Goal: Task Accomplishment & Management: Use online tool/utility

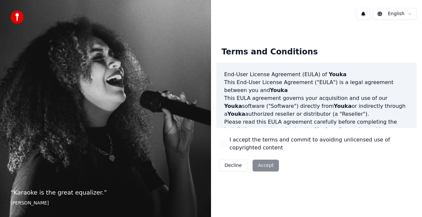
click at [260, 165] on div "Decline Accept" at bounding box center [248, 165] width 65 height 17
click at [220, 143] on div "Terms and Conditions End-User License Agreement ([PERSON_NAME]) of Youka This E…" at bounding box center [316, 108] width 200 height 132
click at [227, 141] on div "I accept the terms and commit to avoiding unlicensed use of copyrighted content" at bounding box center [316, 144] width 190 height 16
click at [227, 143] on div "I accept the terms and commit to avoiding unlicensed use of copyrighted content" at bounding box center [316, 144] width 190 height 16
click at [226, 142] on button "I accept the terms and commit to avoiding unlicensed use of copyrighted content" at bounding box center [223, 143] width 5 height 5
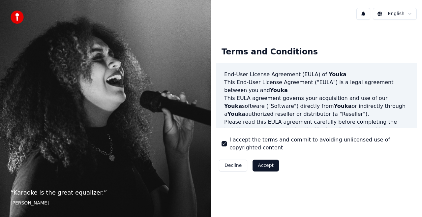
click at [223, 142] on button "I accept the terms and commit to avoiding unlicensed use of copyrighted content" at bounding box center [223, 143] width 5 height 5
click at [254, 163] on button "Accept" at bounding box center [265, 165] width 26 height 12
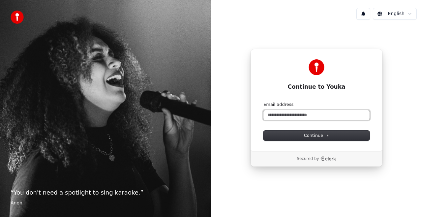
click at [302, 116] on input "Email address" at bounding box center [316, 115] width 106 height 10
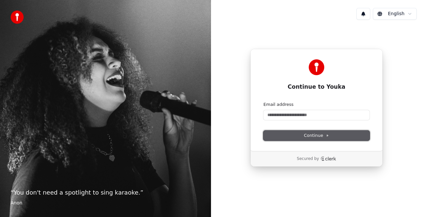
click at [336, 131] on button "Continue" at bounding box center [316, 135] width 106 height 10
click at [397, 16] on html "“ You don't need a spotlight to sing karaoke. ” Anon English Continue to Youka …" at bounding box center [211, 108] width 422 height 217
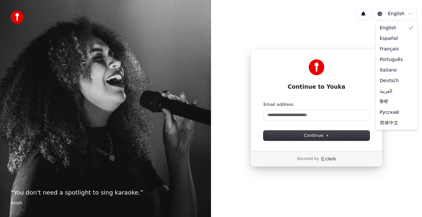
click at [393, 152] on html "“ You don't need a spotlight to sing karaoke. ” Anon English Continue to Youka …" at bounding box center [211, 108] width 422 height 217
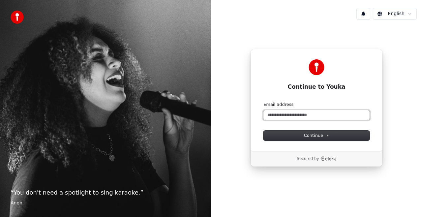
click at [341, 118] on input "Email address" at bounding box center [316, 115] width 106 height 10
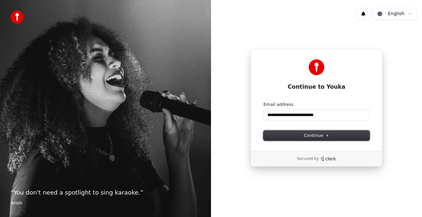
click at [351, 138] on button "Continue" at bounding box center [316, 135] width 106 height 10
type input "**********"
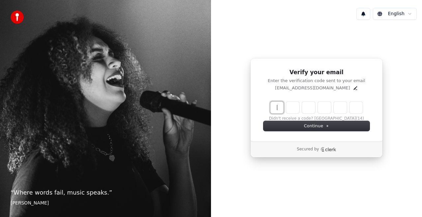
drag, startPoint x: 282, startPoint y: 104, endPoint x: 279, endPoint y: 106, distance: 3.8
click at [281, 105] on input "Enter verification code" at bounding box center [322, 107] width 105 height 12
type input "******"
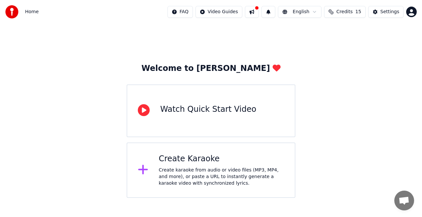
click at [189, 152] on div "Create Karaoke Create karaoke from audio or video files (MP3, MP4, and more), o…" at bounding box center [211, 169] width 169 height 55
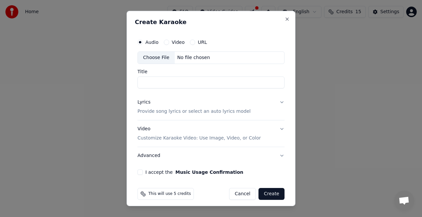
click at [157, 55] on div "Choose File" at bounding box center [156, 58] width 37 height 12
type input "**********"
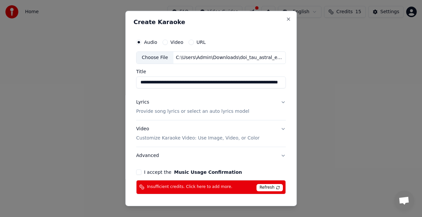
click at [263, 184] on span "Refresh" at bounding box center [269, 187] width 26 height 7
click at [265, 184] on span "Refresh" at bounding box center [269, 187] width 26 height 7
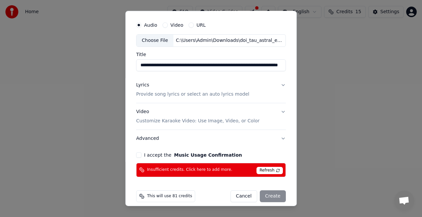
scroll to position [23, 0]
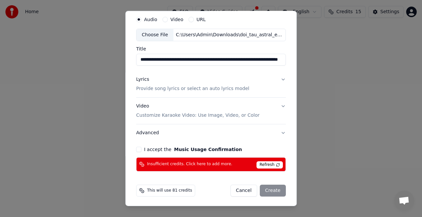
click at [270, 186] on div "Cancel Create" at bounding box center [257, 191] width 55 height 12
click at [162, 191] on span "This will use 81 credits" at bounding box center [169, 190] width 45 height 5
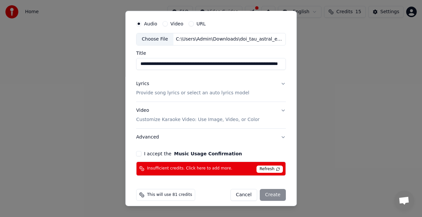
scroll to position [0, 0]
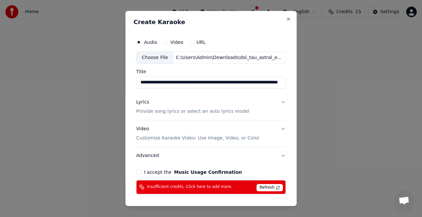
click at [283, 22] on h2 "Create Karaoke" at bounding box center [210, 22] width 155 height 6
click at [280, 19] on h2 "Create Karaoke" at bounding box center [210, 22] width 155 height 6
click at [229, 99] on div "Lyrics Provide song lyrics or select an auto lyrics model" at bounding box center [192, 107] width 113 height 16
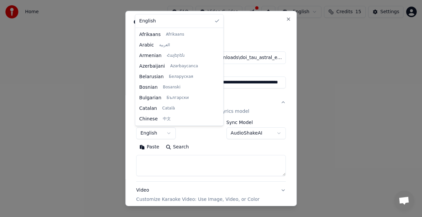
click at [167, 136] on body "**********" at bounding box center [211, 99] width 422 height 198
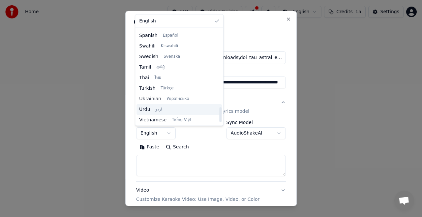
scroll to position [506, 0]
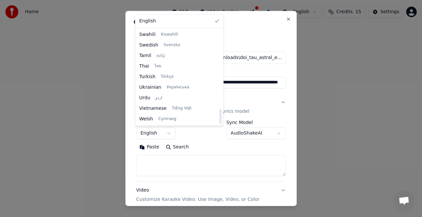
select select "**"
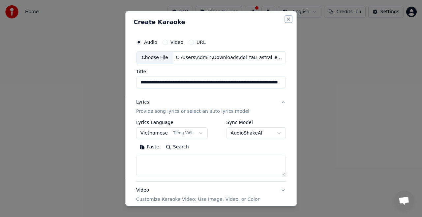
drag, startPoint x: 284, startPoint y: 19, endPoint x: 298, endPoint y: 11, distance: 16.4
click at [286, 19] on button "Close" at bounding box center [288, 18] width 5 height 5
select select
